Goal: Task Accomplishment & Management: Manage account settings

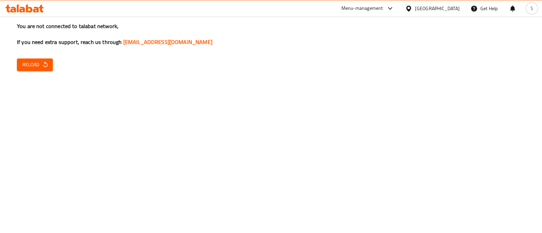
click at [29, 67] on span "Reload" at bounding box center [34, 65] width 25 height 8
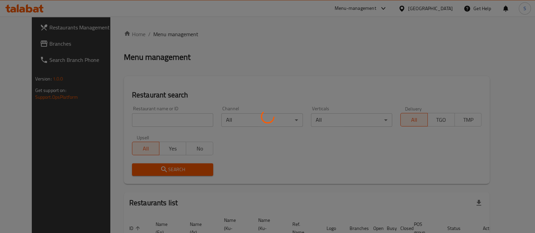
click at [169, 113] on div at bounding box center [267, 116] width 535 height 233
click at [156, 117] on div at bounding box center [267, 116] width 535 height 233
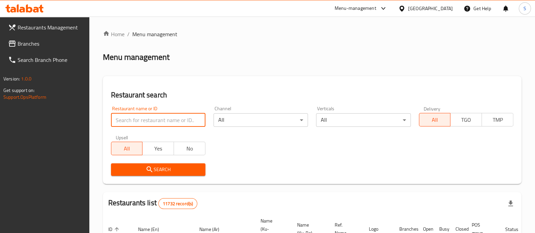
click at [171, 115] on input "search" at bounding box center [158, 120] width 94 height 14
type input "gelato"
click button "Search" at bounding box center [158, 170] width 94 height 13
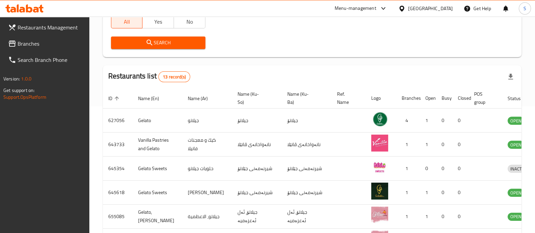
scroll to position [98, 0]
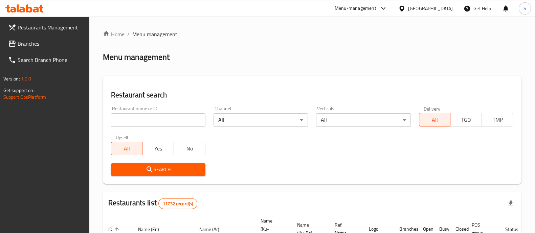
click at [149, 119] on div at bounding box center [267, 116] width 535 height 233
click at [167, 121] on input "search" at bounding box center [158, 120] width 94 height 14
type input "gelato"
click button "Search" at bounding box center [158, 170] width 94 height 13
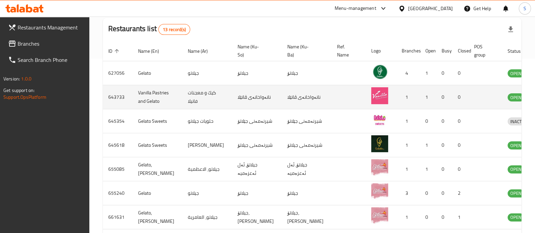
scroll to position [148, 0]
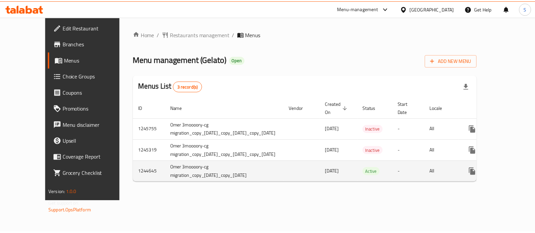
scroll to position [0, 15]
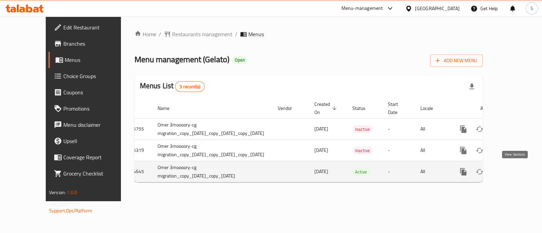
click at [516, 175] on icon "enhanced table" at bounding box center [512, 172] width 8 height 8
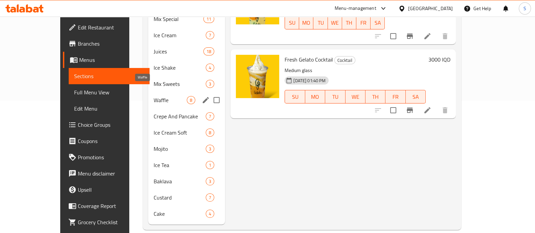
scroll to position [130, 0]
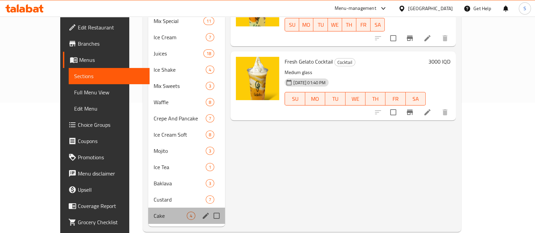
click at [148, 212] on div "Cake 4" at bounding box center [186, 216] width 77 height 16
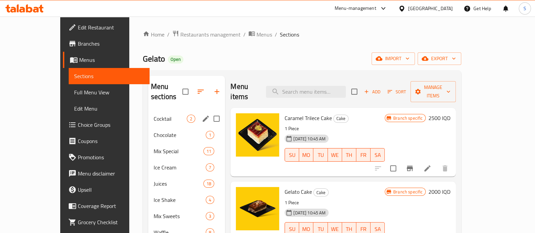
click at [148, 111] on div "Cocktail 2" at bounding box center [186, 119] width 77 height 16
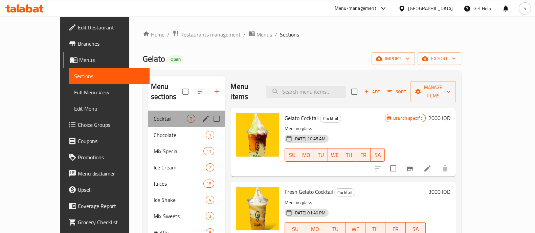
click at [148, 111] on div "Cocktail 2" at bounding box center [186, 119] width 77 height 16
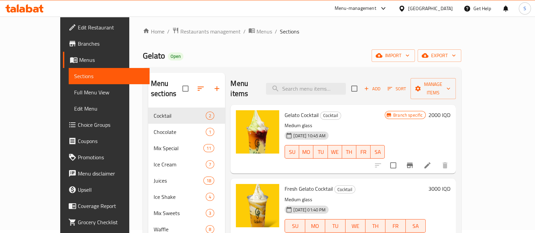
scroll to position [2, 0]
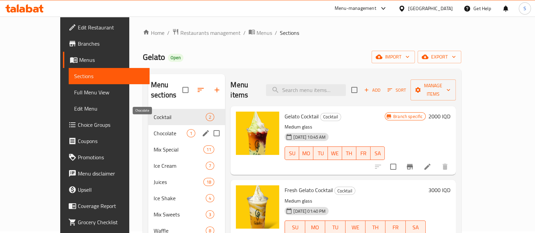
click at [154, 129] on span "Chocolate" at bounding box center [170, 133] width 33 height 8
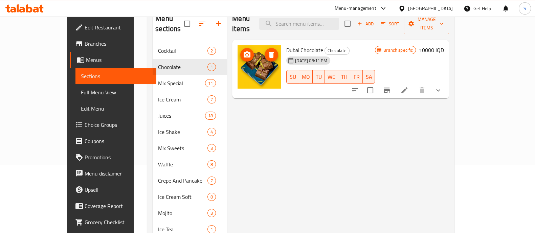
scroll to position [48, 0]
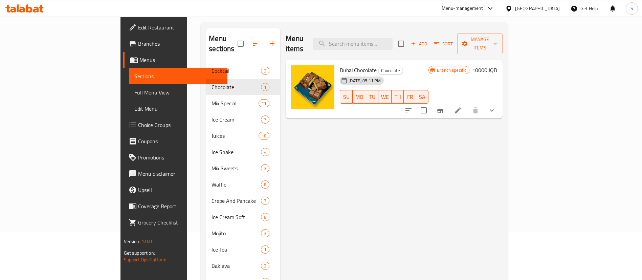
drag, startPoint x: 513, startPoint y: 0, endPoint x: 358, endPoint y: 161, distance: 223.7
click at [358, 161] on div "Menu items Add Sort Manage items Dubai Chocolate Chocolate 14-08-2024 05:11 PM …" at bounding box center [391, 168] width 222 height 281
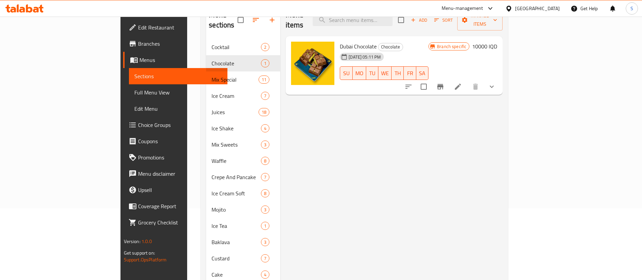
scroll to position [71, 0]
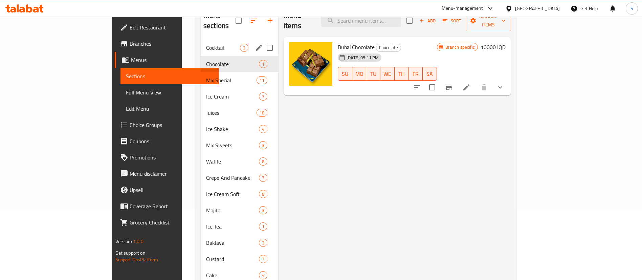
click at [201, 40] on div "Cocktail 2" at bounding box center [240, 48] width 78 height 16
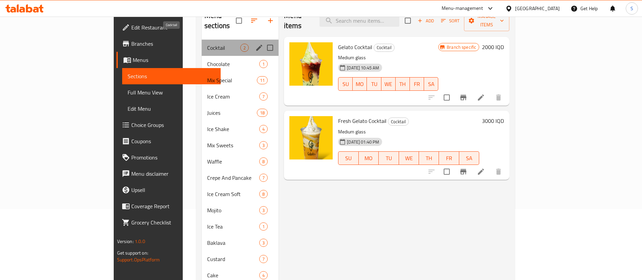
click at [207, 44] on span "Cocktail" at bounding box center [223, 48] width 33 height 8
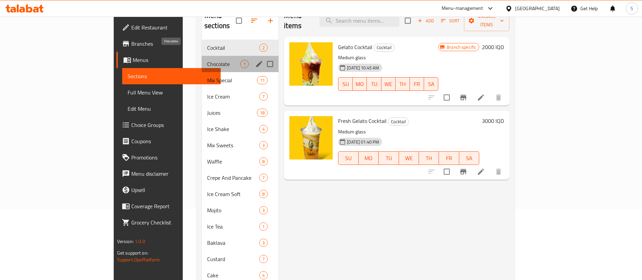
click at [207, 60] on span "Chocolate" at bounding box center [223, 64] width 33 height 8
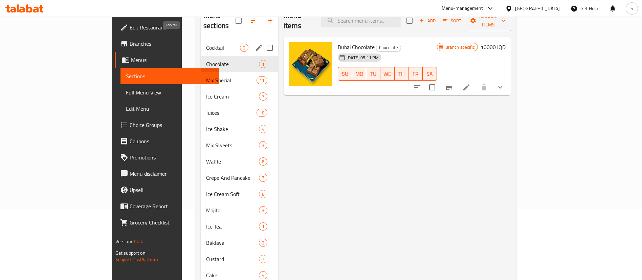
click at [206, 44] on span "Cocktail" at bounding box center [223, 48] width 34 height 8
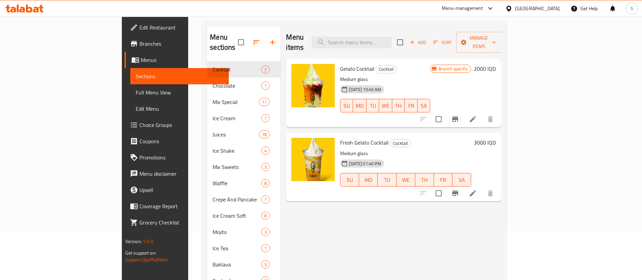
scroll to position [45, 0]
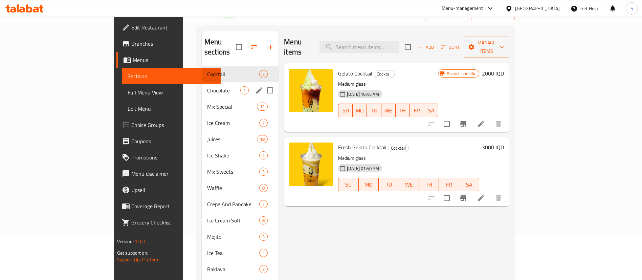
click at [202, 70] on div "Cocktail 2" at bounding box center [240, 74] width 77 height 16
click at [207, 70] on span "Cocktail" at bounding box center [223, 74] width 33 height 8
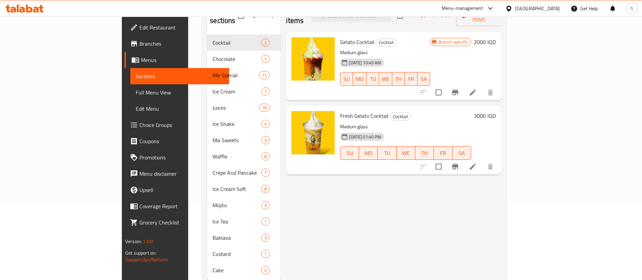
scroll to position [77, 0]
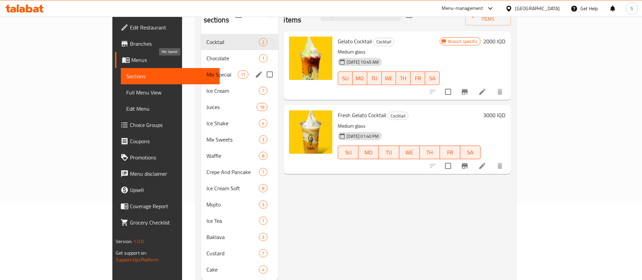
click at [207, 70] on span "Mix Special" at bounding box center [222, 74] width 31 height 8
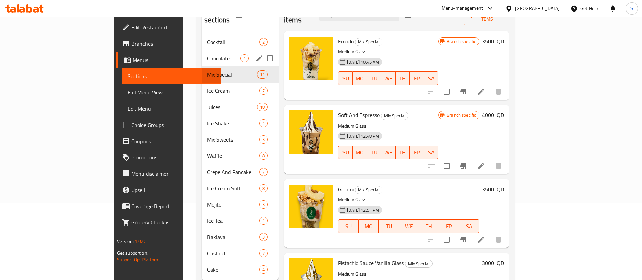
click at [202, 50] on div "Chocolate 1" at bounding box center [240, 58] width 77 height 16
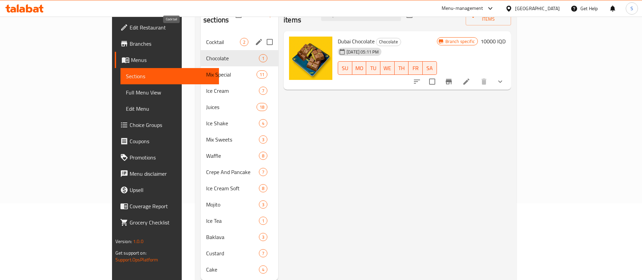
click at [206, 38] on span "Cocktail" at bounding box center [223, 42] width 34 height 8
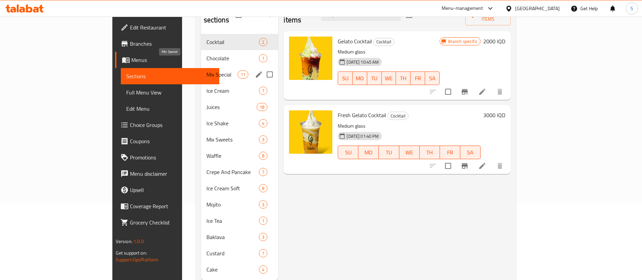
click at [207, 70] on span "Mix Special" at bounding box center [222, 74] width 31 height 8
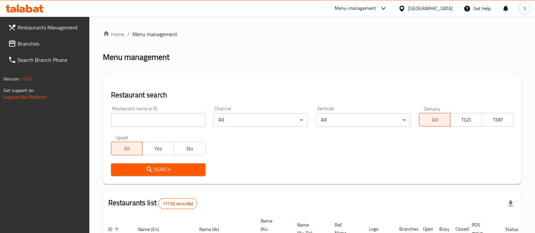
scroll to position [98, 0]
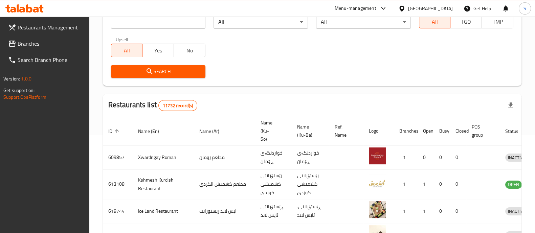
click at [158, 20] on input "search" at bounding box center [158, 22] width 94 height 14
type input "gelato sweets"
click button "Search" at bounding box center [158, 71] width 94 height 13
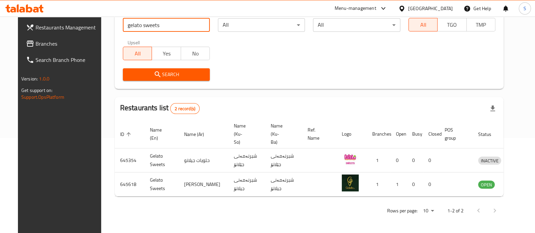
scroll to position [87, 0]
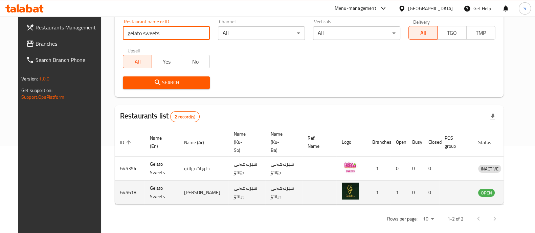
click at [515, 190] on icon "enhanced table" at bounding box center [518, 193] width 7 height 6
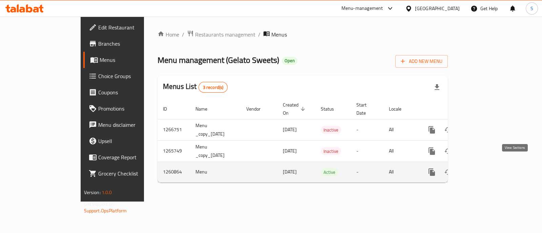
click at [485, 168] on icon "enhanced table" at bounding box center [480, 172] width 8 height 8
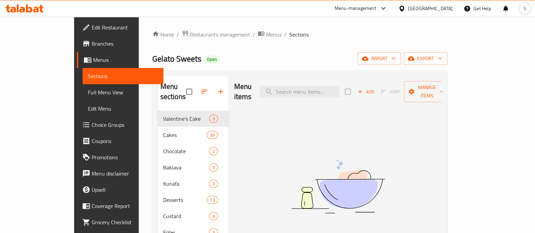
click at [281, 31] on ol "Home / Restaurants management / Menus / Sections" at bounding box center [299, 34] width 295 height 9
click at [319, 42] on div "Home / Restaurants management / Menus / Sections Gelato Sweets Open import expo…" at bounding box center [299, 196] width 295 height 333
click at [342, 46] on div "Home / Restaurants management / Menus / Sections Gelato Sweets Open import expo…" at bounding box center [299, 196] width 295 height 333
click at [331, 41] on div "Home / Restaurants management / Menus / Sections Gelato Sweets Open import expo…" at bounding box center [299, 196] width 295 height 333
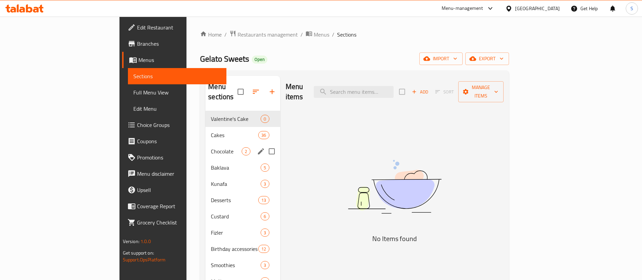
scroll to position [95, 0]
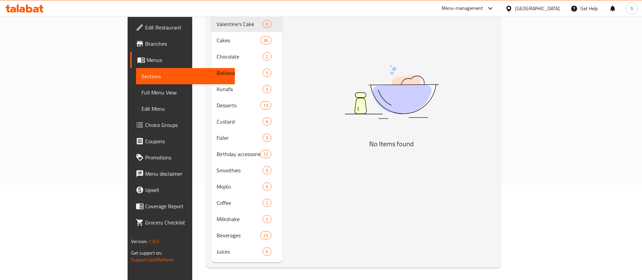
click at [451, 63] on img at bounding box center [391, 92] width 169 height 90
click at [444, 59] on img at bounding box center [391, 92] width 169 height 90
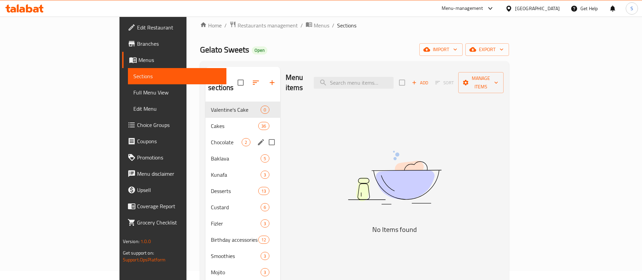
scroll to position [8, 0]
